Goal: Check status: Check status

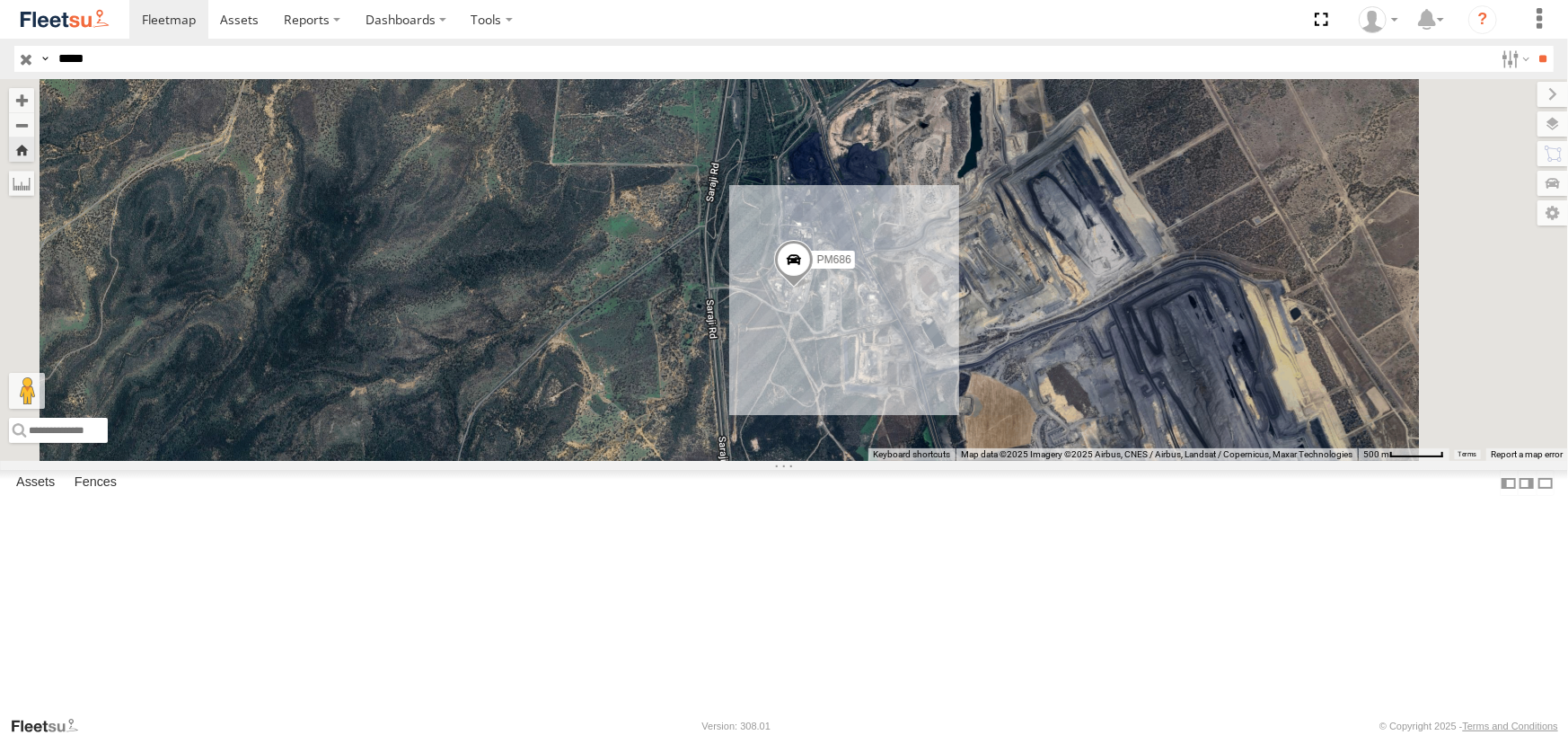
click at [0, 0] on div "PM686" at bounding box center [0, 0] width 0 height 0
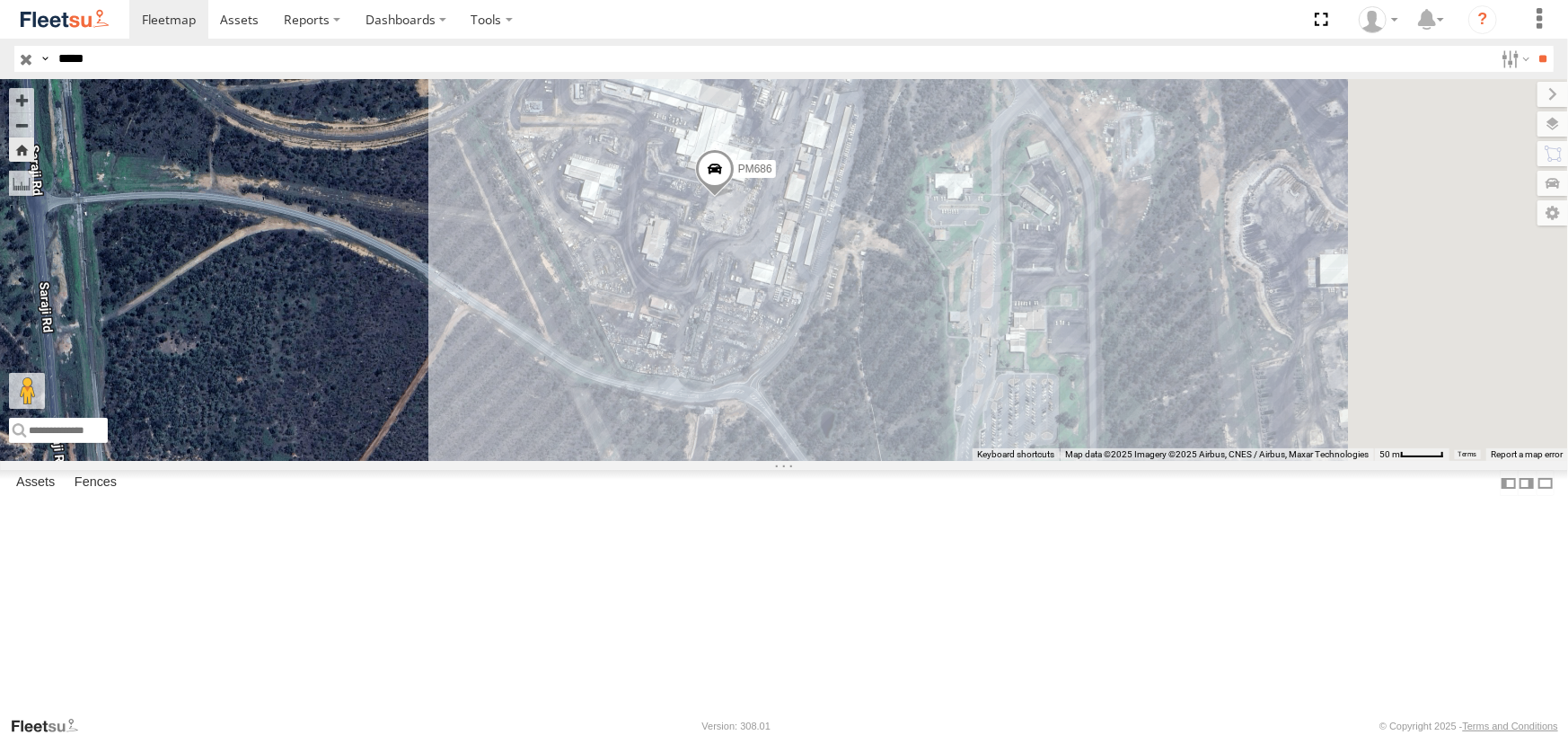
drag, startPoint x: 826, startPoint y: 585, endPoint x: 747, endPoint y: 455, distance: 152.1
click at [747, 455] on div "PM686" at bounding box center [784, 270] width 1568 height 381
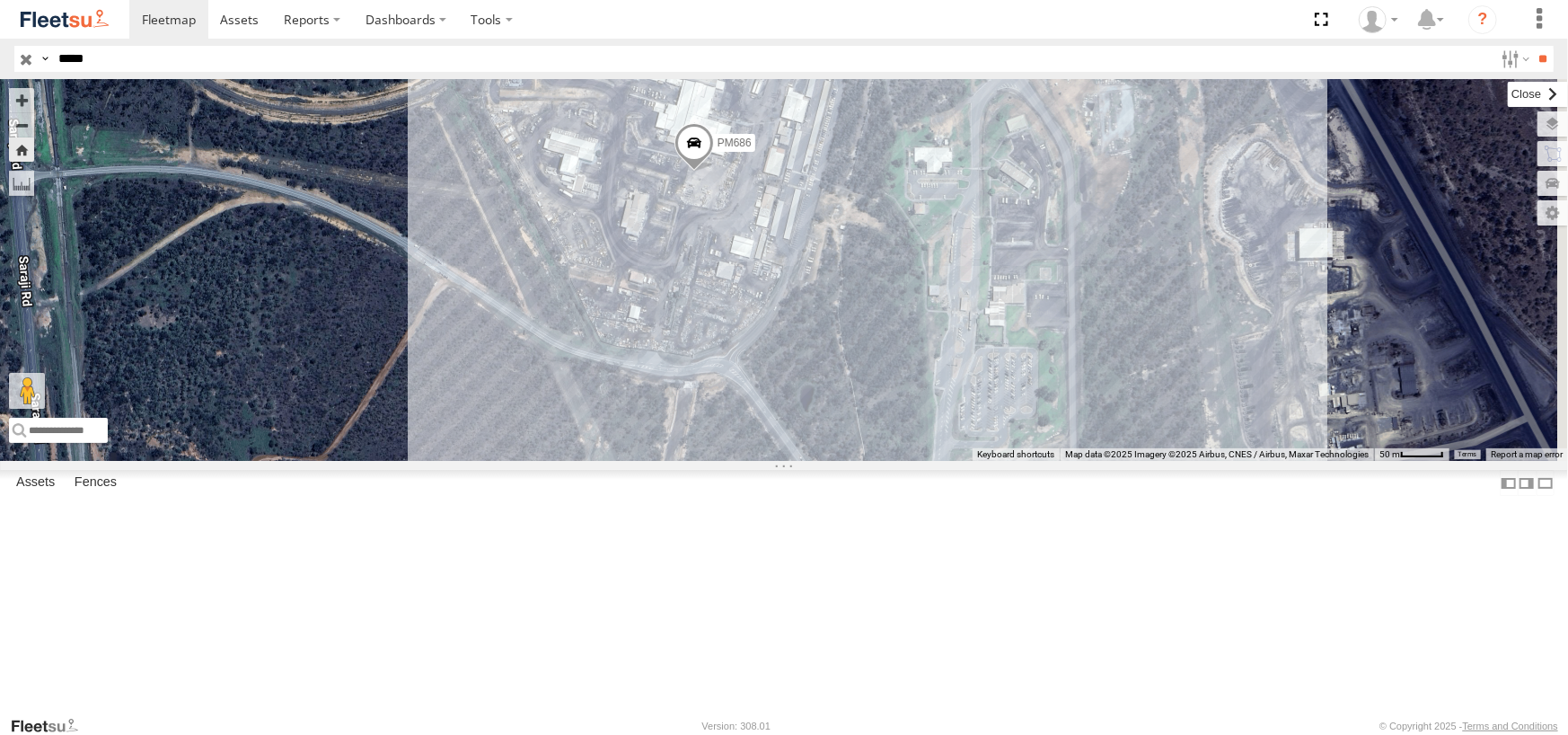
click at [1508, 92] on label at bounding box center [1538, 94] width 61 height 25
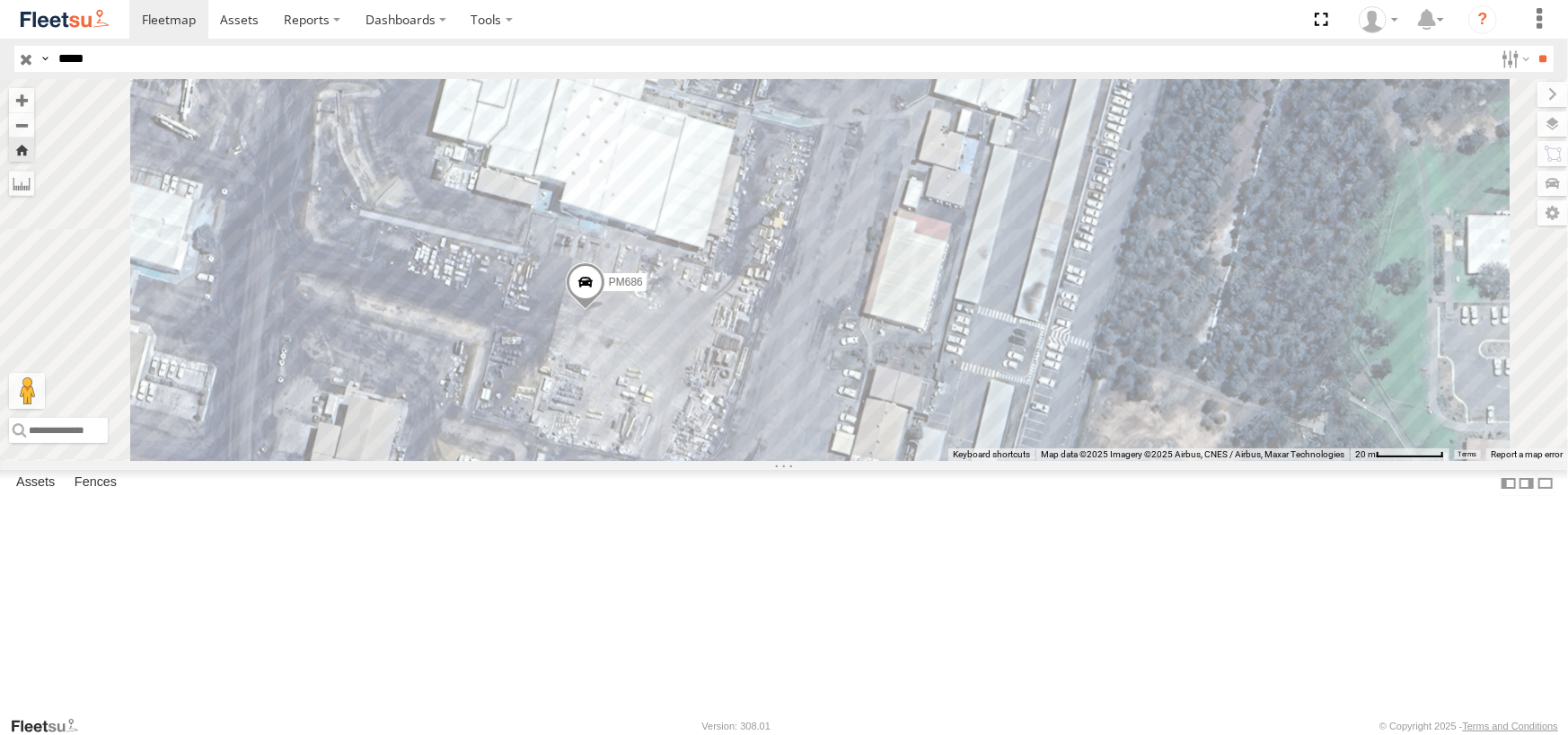
drag, startPoint x: 831, startPoint y: 443, endPoint x: 991, endPoint y: 430, distance: 160.5
click at [991, 430] on div "PM686" at bounding box center [784, 270] width 1568 height 381
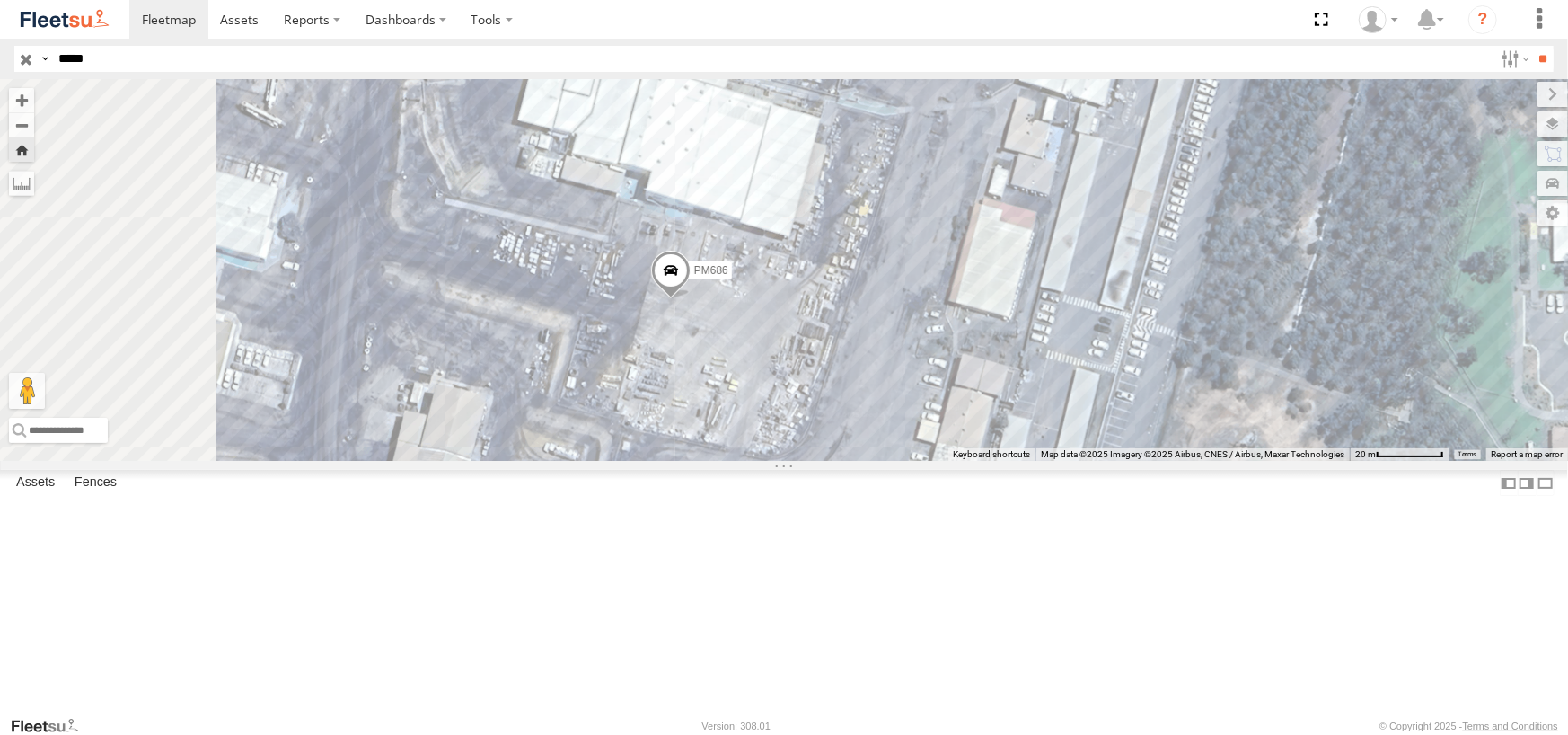
click at [691, 298] on span at bounding box center [671, 274] width 39 height 49
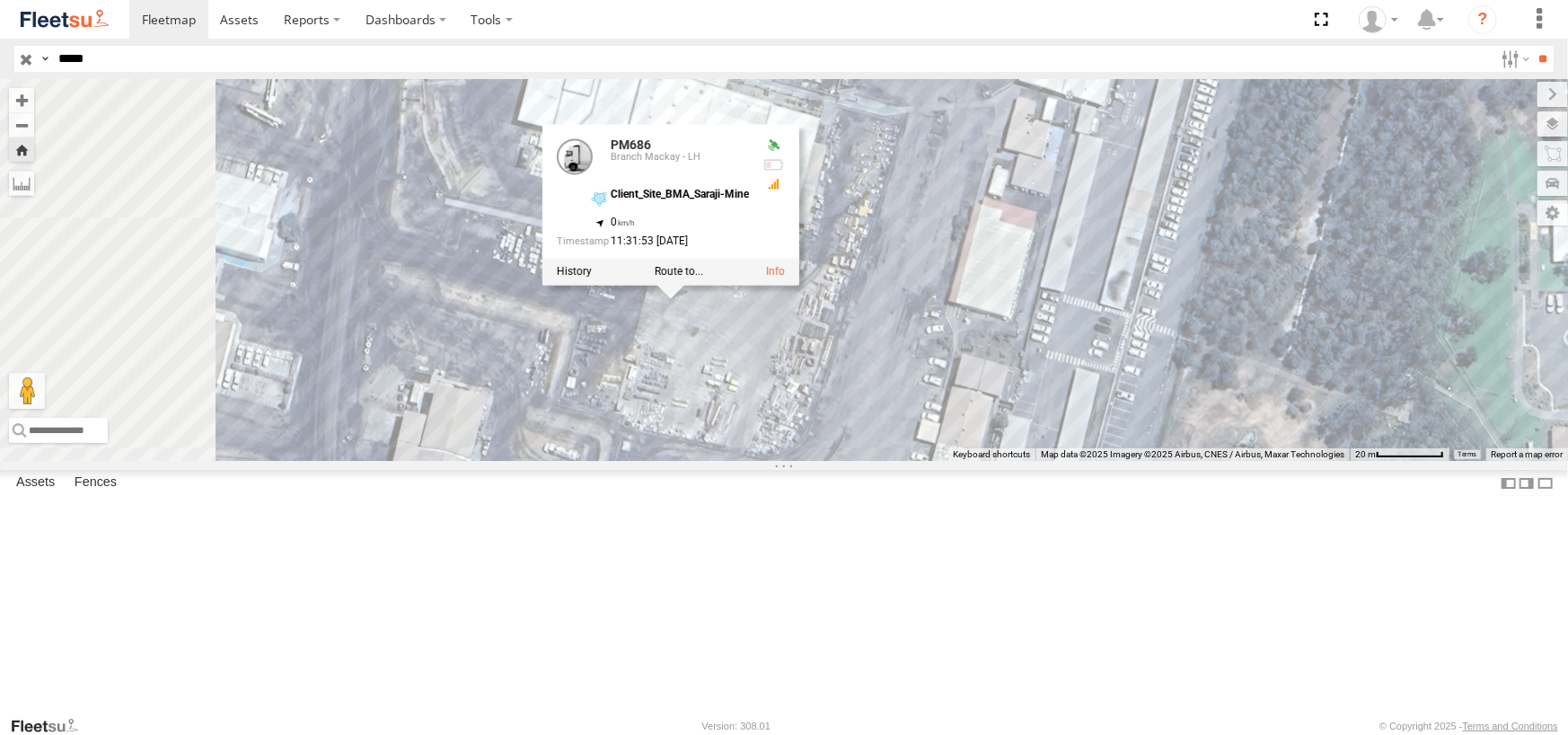
click at [915, 454] on div "PM686 PM686 Branch Mackay - LH Client_Site_BMA_Saraji-Mine -22.42014 , 148.2776…" at bounding box center [784, 270] width 1568 height 381
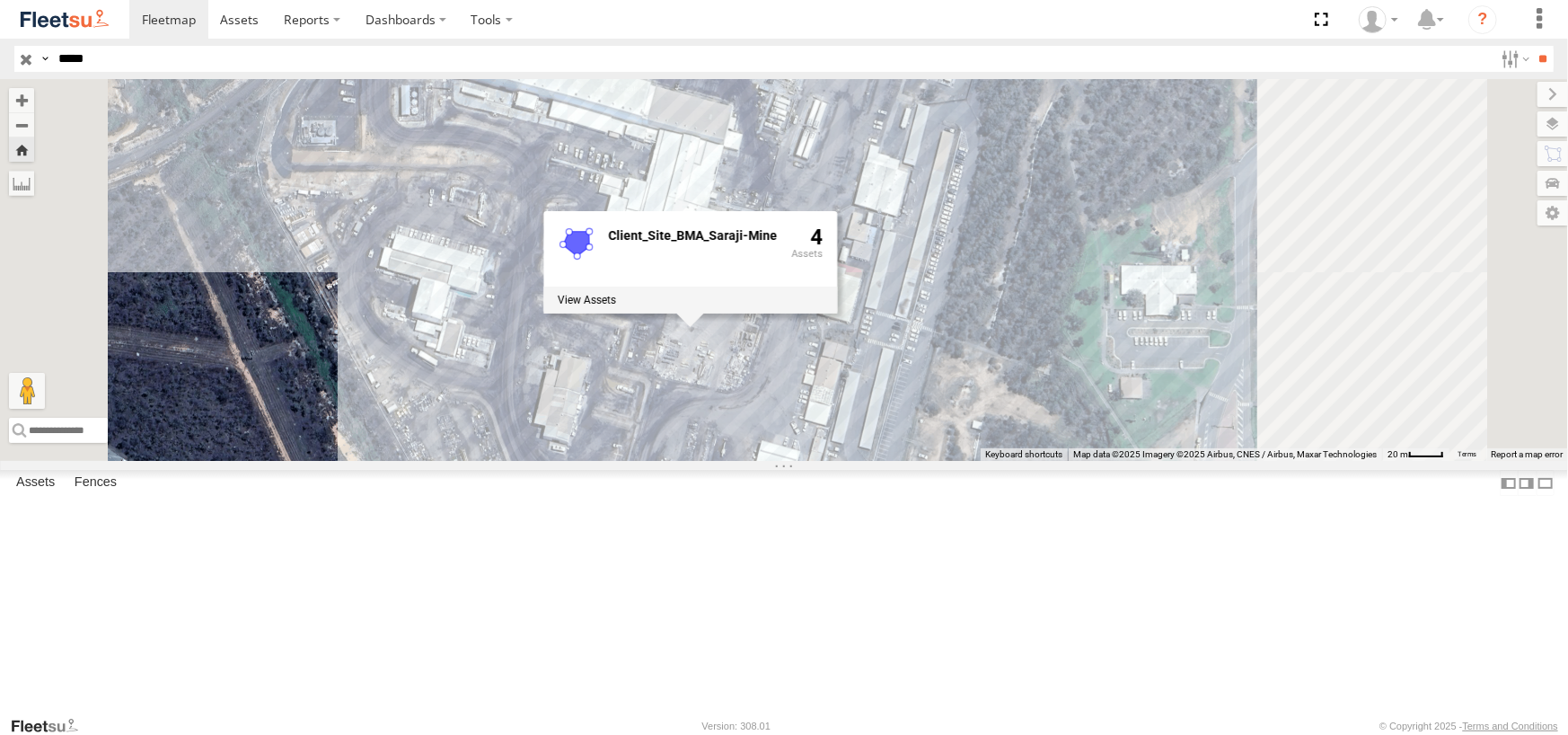
drag, startPoint x: 415, startPoint y: 455, endPoint x: 447, endPoint y: 452, distance: 32.1
click at [0, 0] on div "PM686 Branch Mackay - LH Client_Site_BMA_Saraji-Mine Centurion Transport -22.42…" at bounding box center [0, 0] width 0 height 0
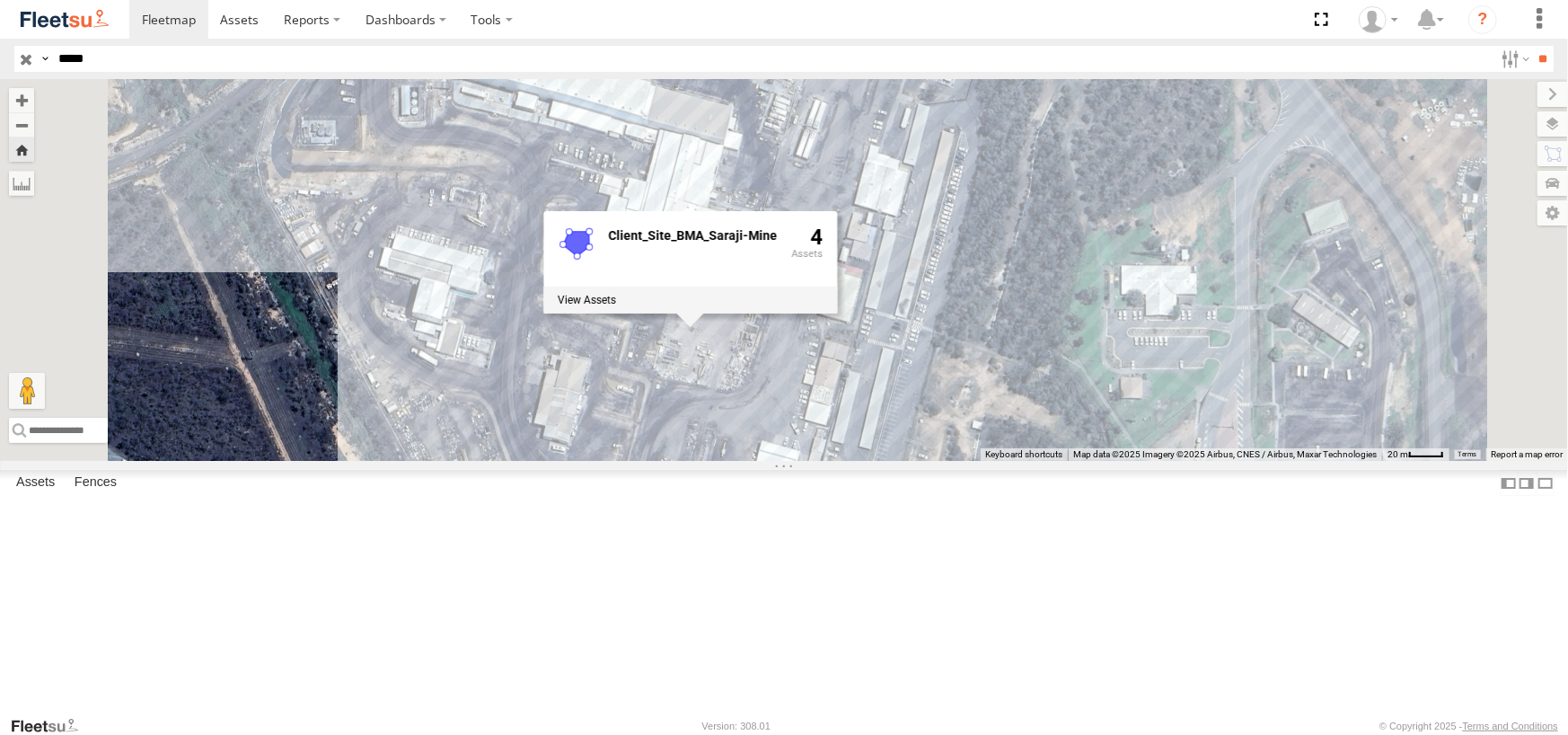
click at [524, 451] on div "PM686 Client_Site_BMA_Saraji-Mine 4" at bounding box center [784, 270] width 1568 height 381
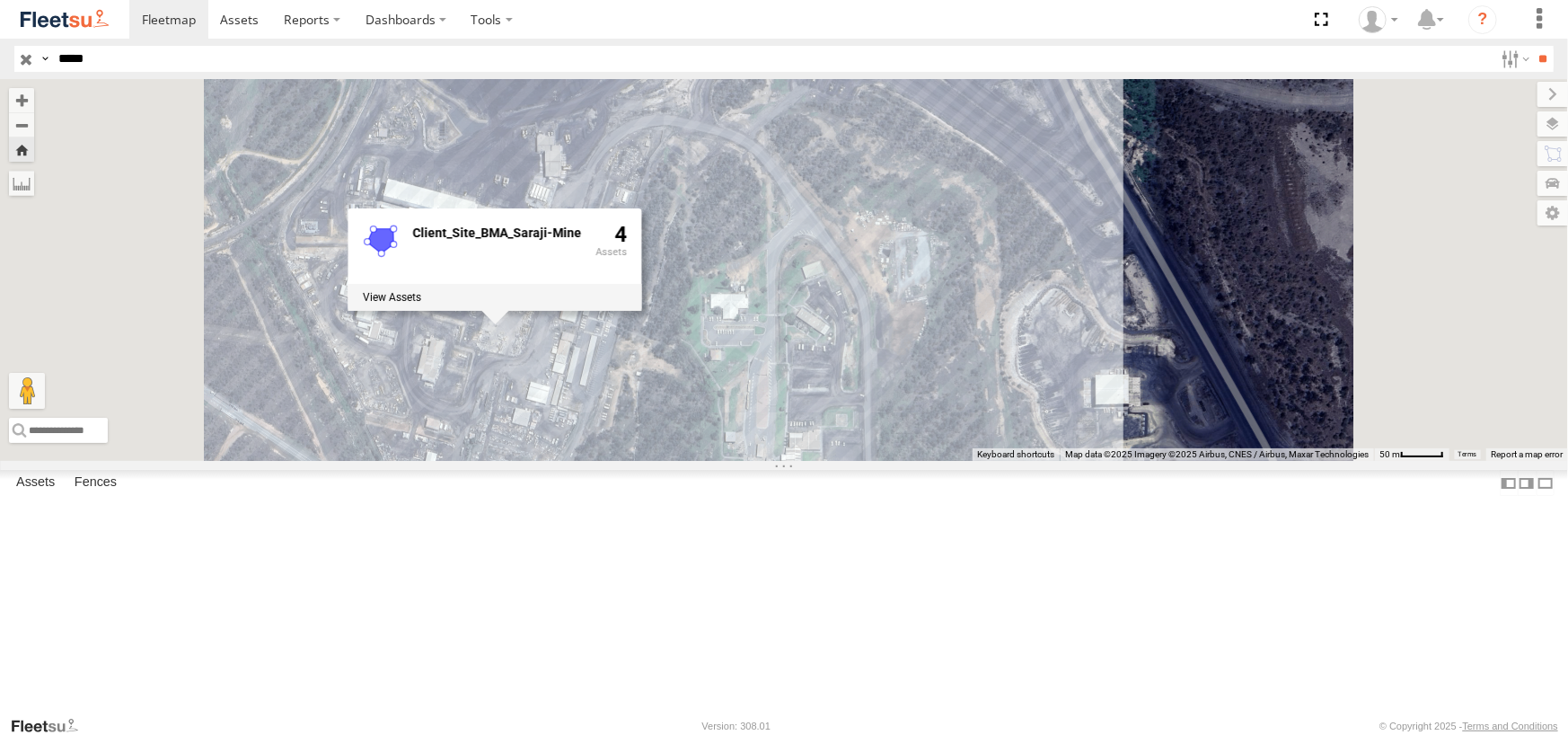
click at [1208, 252] on div "PM686 Client_Site_BMA_Saraji-Mine 4" at bounding box center [784, 270] width 1568 height 381
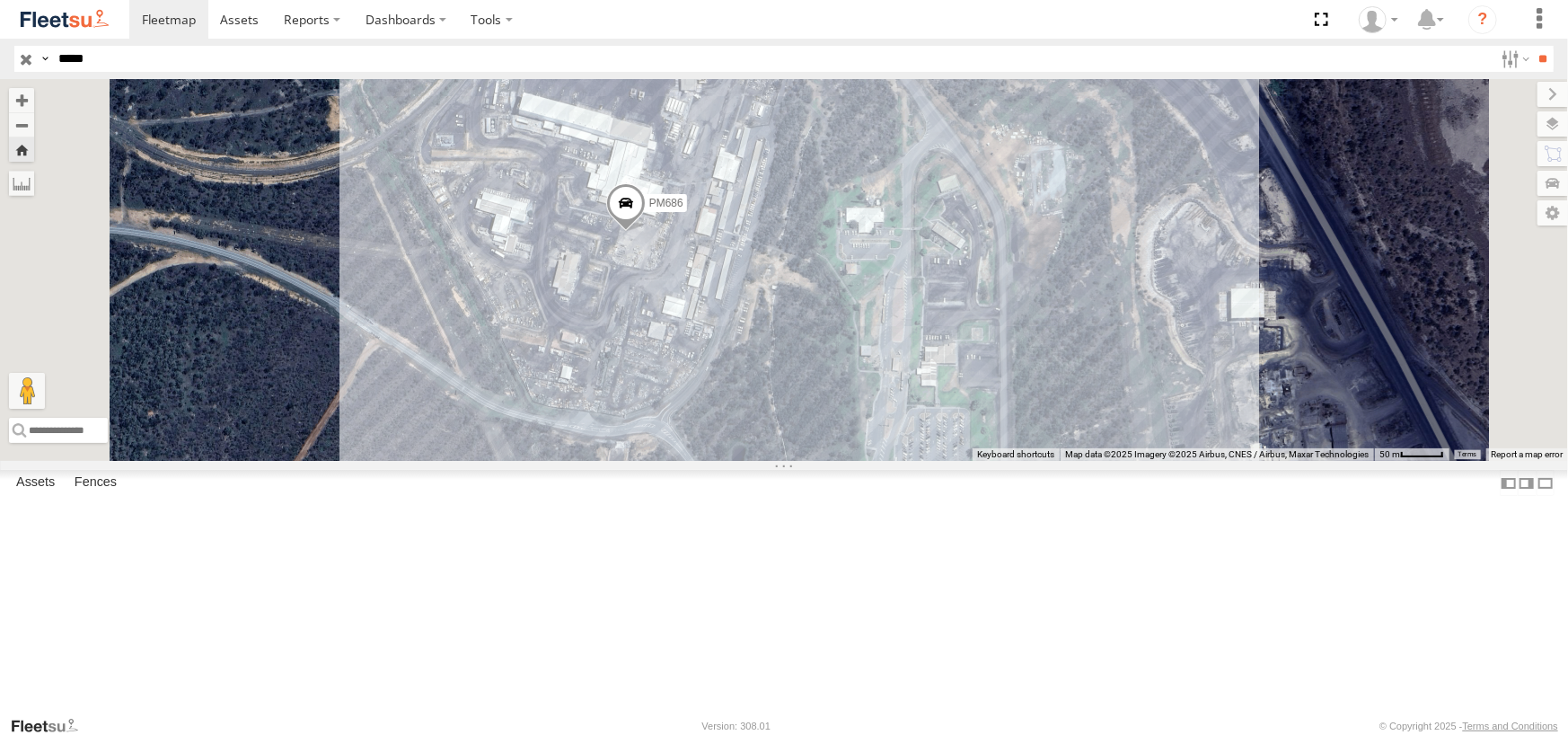
drag, startPoint x: 1140, startPoint y: 271, endPoint x: 1283, endPoint y: 182, distance: 168.4
click at [1283, 182] on div "PM686" at bounding box center [784, 270] width 1568 height 381
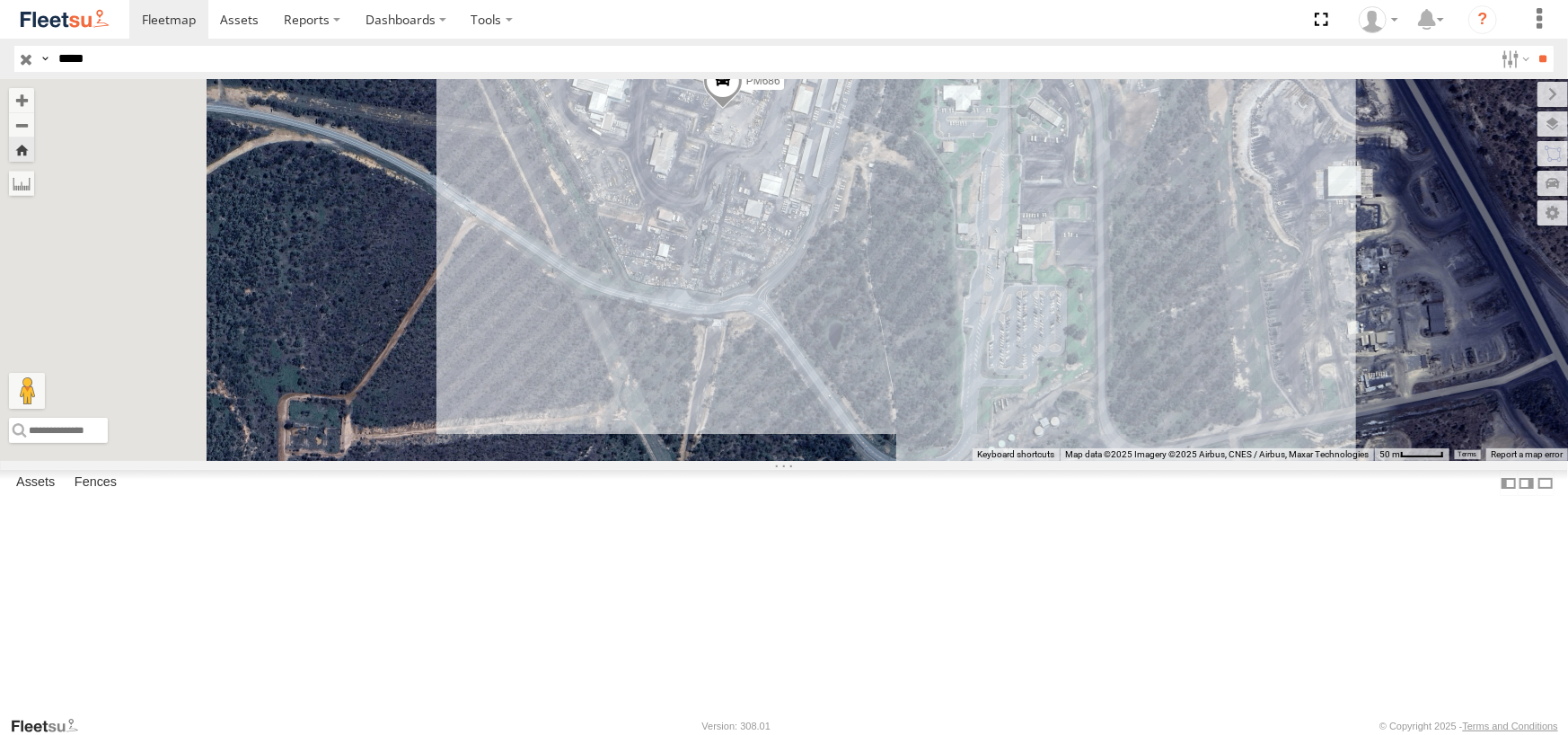
drag, startPoint x: 849, startPoint y: 576, endPoint x: 1133, endPoint y: 303, distance: 393.9
click at [1133, 303] on div "PM686" at bounding box center [784, 270] width 1568 height 381
